Goal: Entertainment & Leisure: Consume media (video, audio)

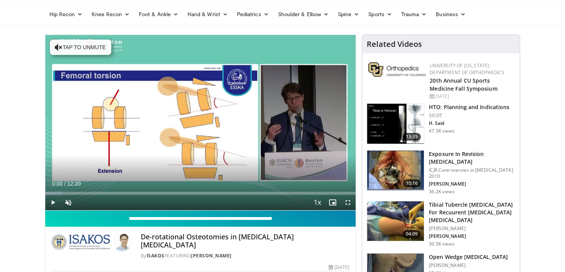
scroll to position [77, 0]
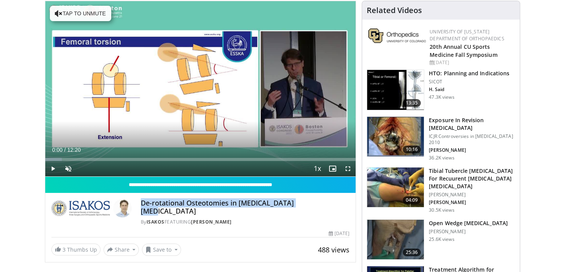
drag, startPoint x: 305, startPoint y: 201, endPoint x: 143, endPoint y: 207, distance: 162.3
click at [143, 207] on h4 "De-rotational Osteotomies in [MEDICAL_DATA] [MEDICAL_DATA]" at bounding box center [245, 207] width 209 height 16
copy h4 "De-rotational Osteotomies in [MEDICAL_DATA] [MEDICAL_DATA]"
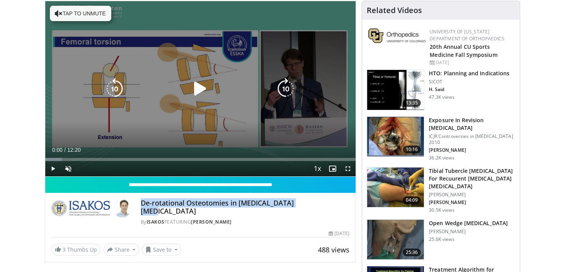
drag, startPoint x: 87, startPoint y: 11, endPoint x: 74, endPoint y: 30, distance: 22.8
click at [87, 11] on button "Tap to unmute" at bounding box center [80, 13] width 61 height 15
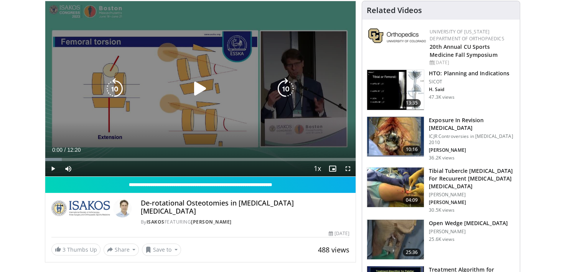
click at [204, 60] on div "10 seconds Tap to unmute" at bounding box center [200, 88] width 311 height 175
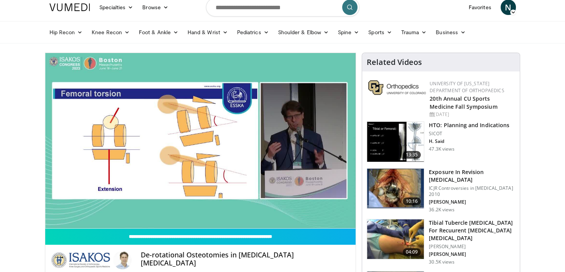
scroll to position [38, 0]
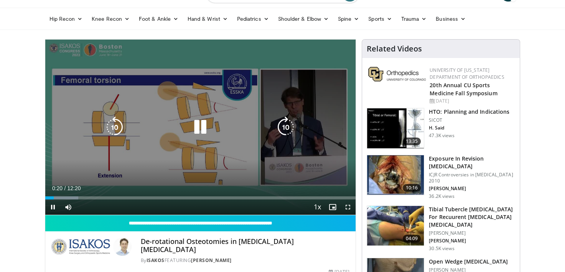
click at [198, 125] on icon "Video Player" at bounding box center [199, 126] width 21 height 21
